Goal: Information Seeking & Learning: Understand process/instructions

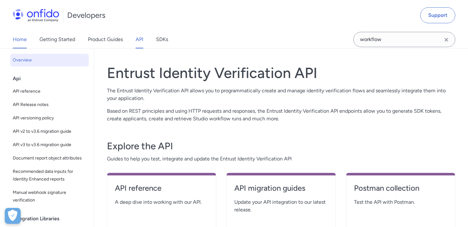
click at [20, 36] on link "Home" at bounding box center [20, 40] width 14 height 18
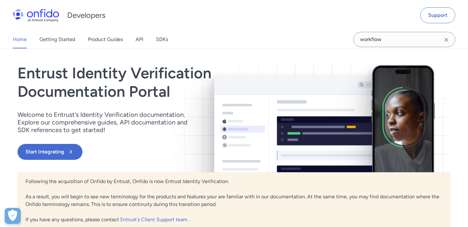
click at [75, 33] on div "Home Getting Started Product Guides API SDKs" at bounding box center [96, 40] width 193 height 18
click at [72, 33] on link "Getting Started" at bounding box center [57, 40] width 36 height 18
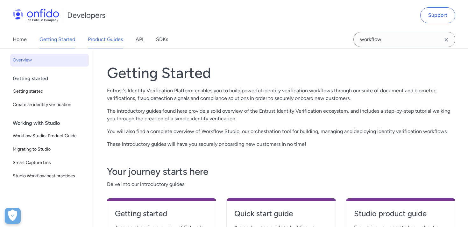
click at [99, 45] on link "Product Guides" at bounding box center [105, 40] width 35 height 18
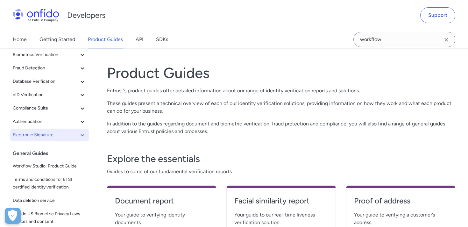
scroll to position [50, 0]
click at [78, 123] on span "Authentication" at bounding box center [46, 121] width 66 height 8
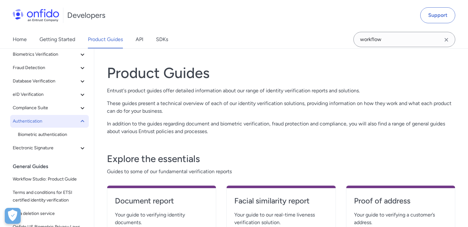
click at [78, 123] on span "Authentication" at bounding box center [46, 121] width 66 height 8
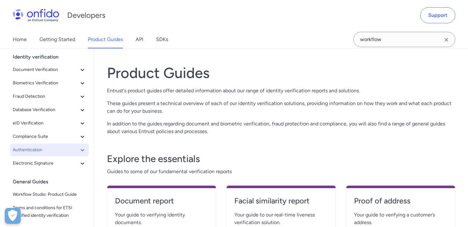
scroll to position [16, 0]
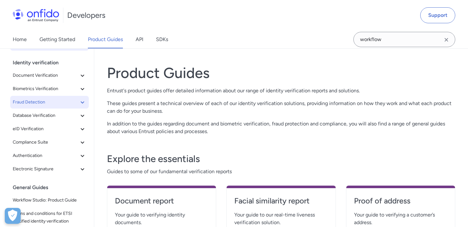
click at [80, 101] on icon at bounding box center [83, 102] width 8 height 8
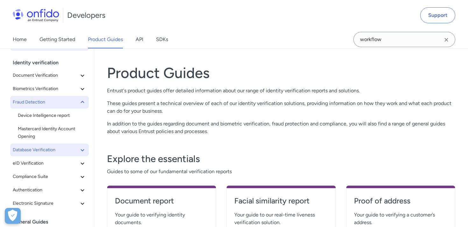
click at [83, 144] on button "Database Verification" at bounding box center [49, 149] width 79 height 13
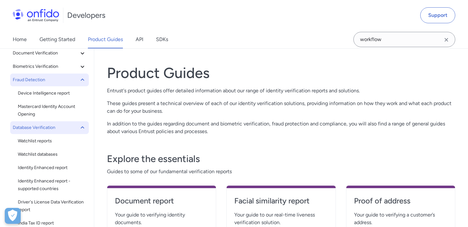
scroll to position [40, 0]
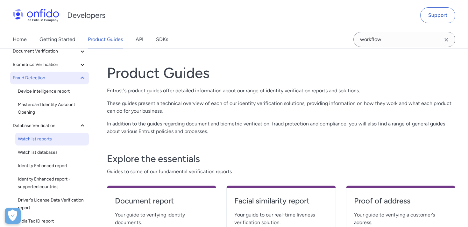
click at [43, 139] on span "Watchlist reports" at bounding box center [52, 139] width 68 height 8
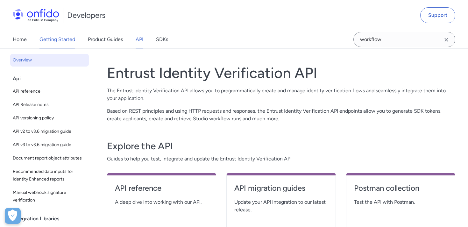
click at [71, 40] on link "Getting Started" at bounding box center [57, 40] width 36 height 18
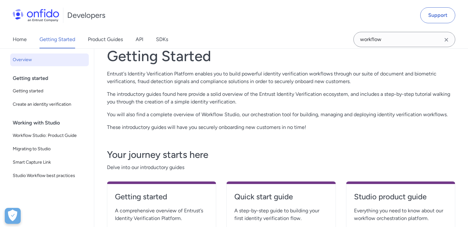
scroll to position [20, 0]
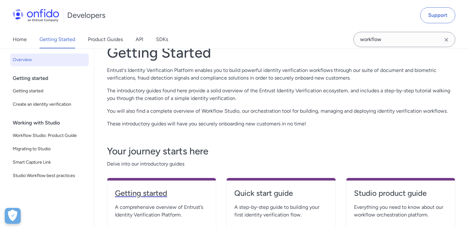
click at [144, 192] on h4 "Getting started" at bounding box center [161, 193] width 93 height 10
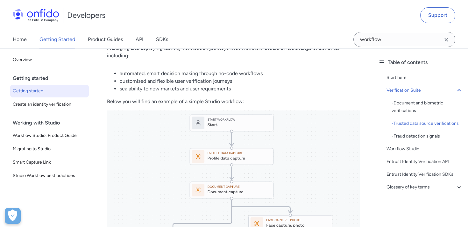
scroll to position [862, 0]
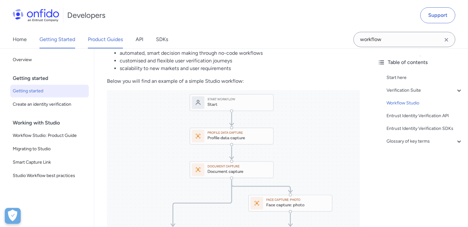
click at [120, 34] on link "Product Guides" at bounding box center [105, 40] width 35 height 18
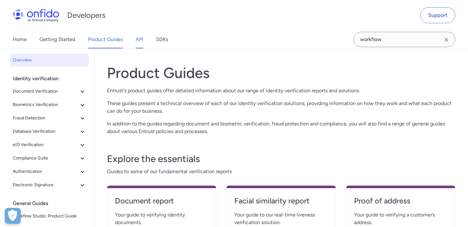
click at [137, 37] on link "API" at bounding box center [140, 40] width 8 height 18
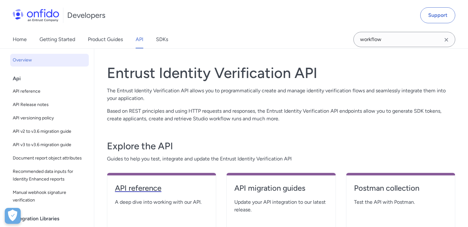
click at [128, 192] on h4 "API reference" at bounding box center [161, 188] width 93 height 10
select select "http"
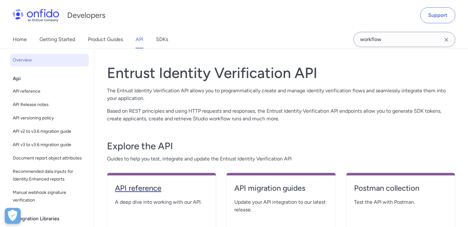
select select "http"
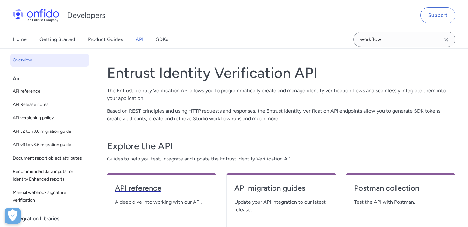
select select "http"
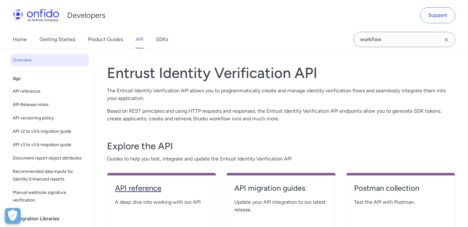
select select "http"
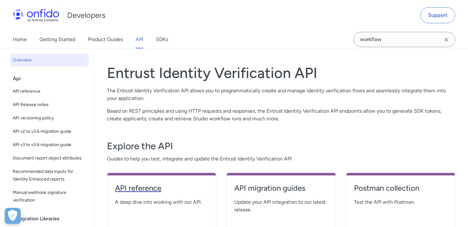
select select "http"
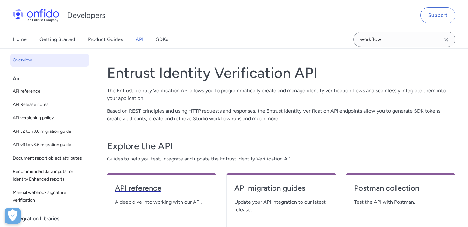
select select "http"
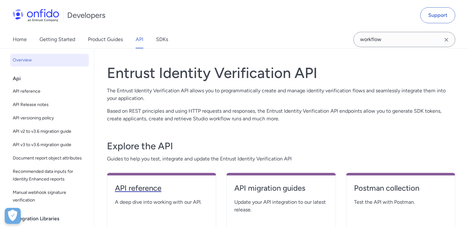
select select "http"
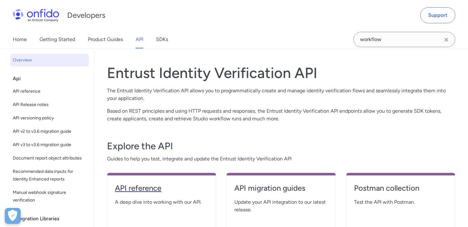
select select "http"
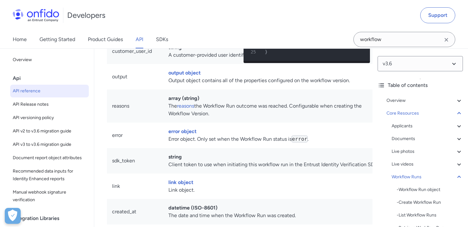
scroll to position [16310, 0]
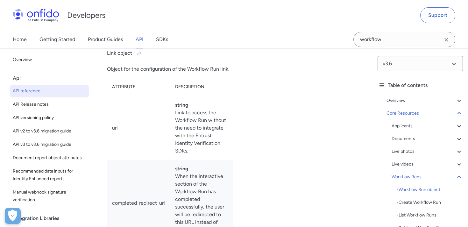
scroll to position [16840, 0]
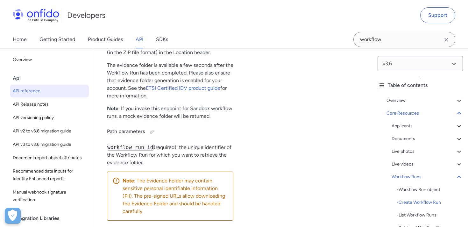
scroll to position [18983, 0]
